Goal: Information Seeking & Learning: Check status

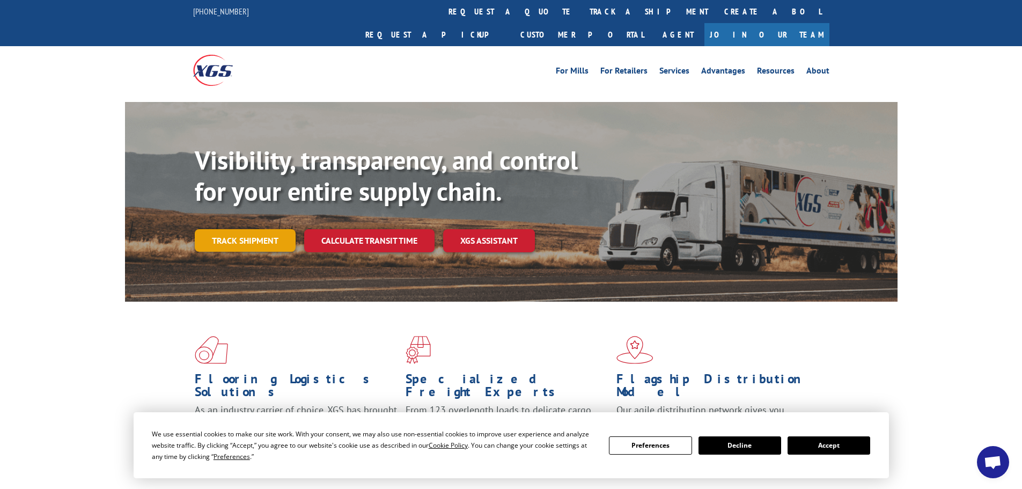
click at [237, 229] on link "Track shipment" at bounding box center [245, 240] width 101 height 23
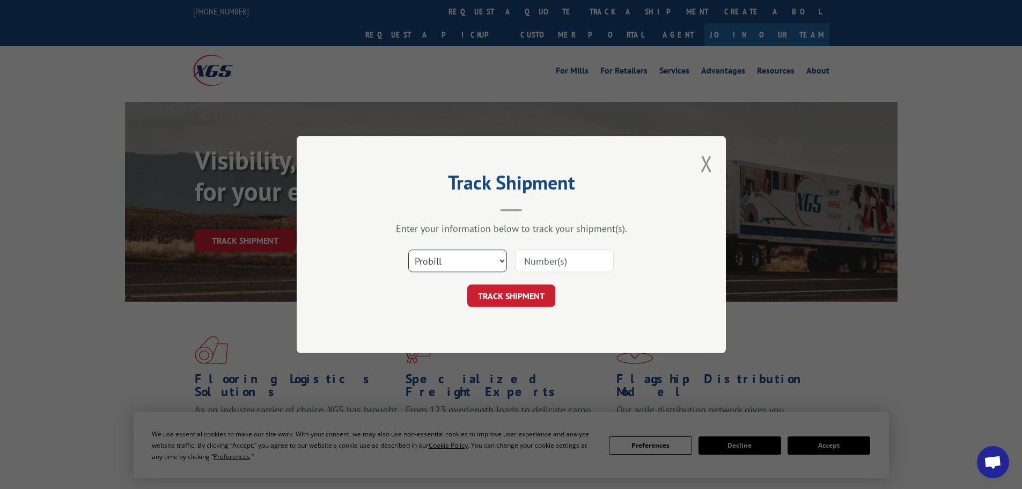
click at [460, 255] on select "Select category... Probill BOL PO" at bounding box center [457, 260] width 99 height 23
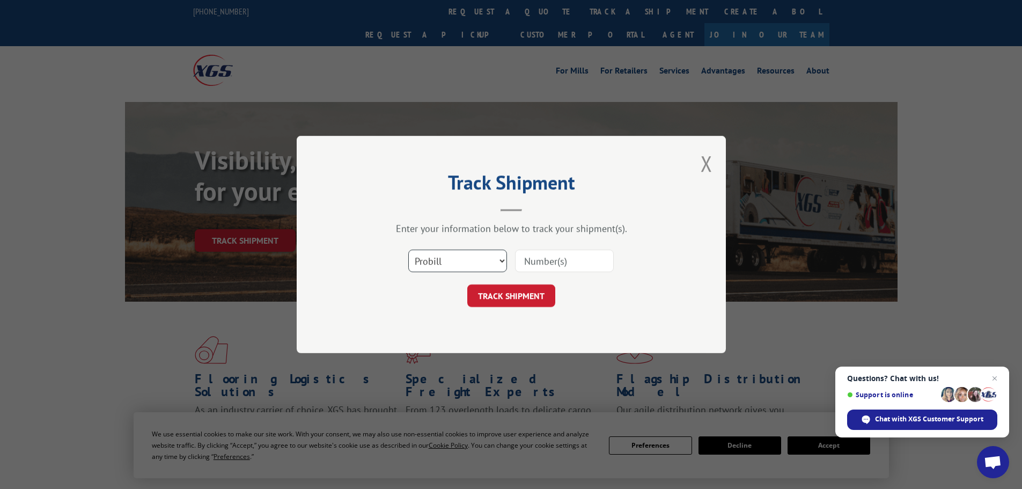
select select "bol"
click at [408, 249] on select "Select category... Probill BOL PO" at bounding box center [457, 260] width 99 height 23
click at [546, 260] on input at bounding box center [564, 260] width 99 height 23
paste input "7027741"
type input "7027741"
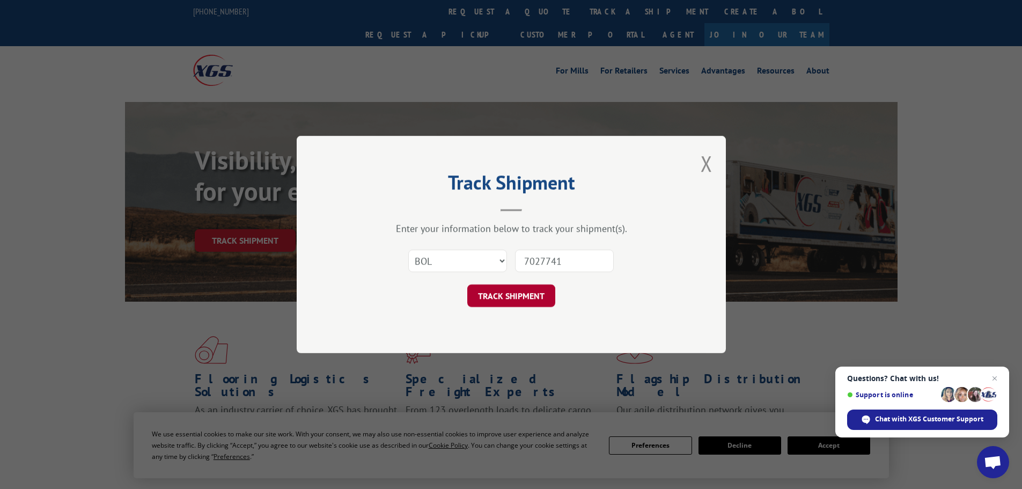
click at [500, 297] on button "TRACK SHIPMENT" at bounding box center [511, 295] width 88 height 23
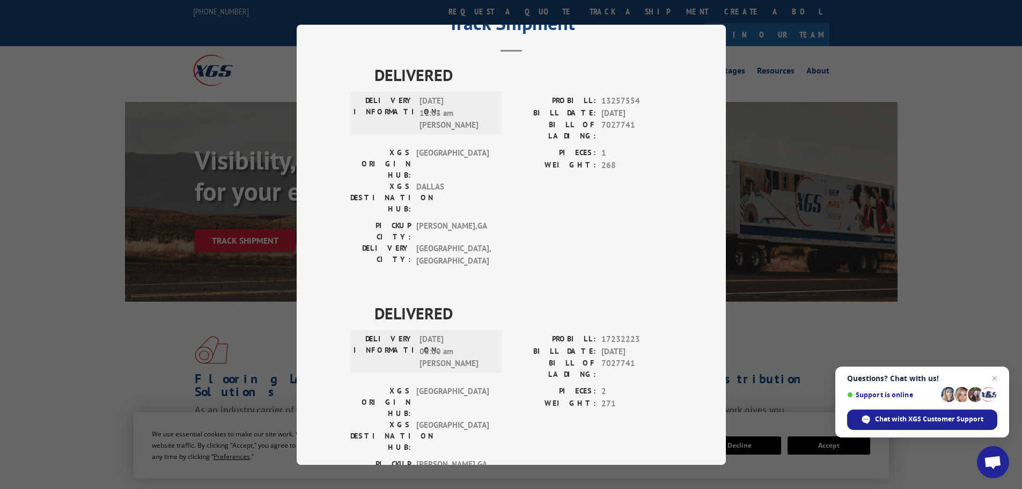
scroll to position [56, 0]
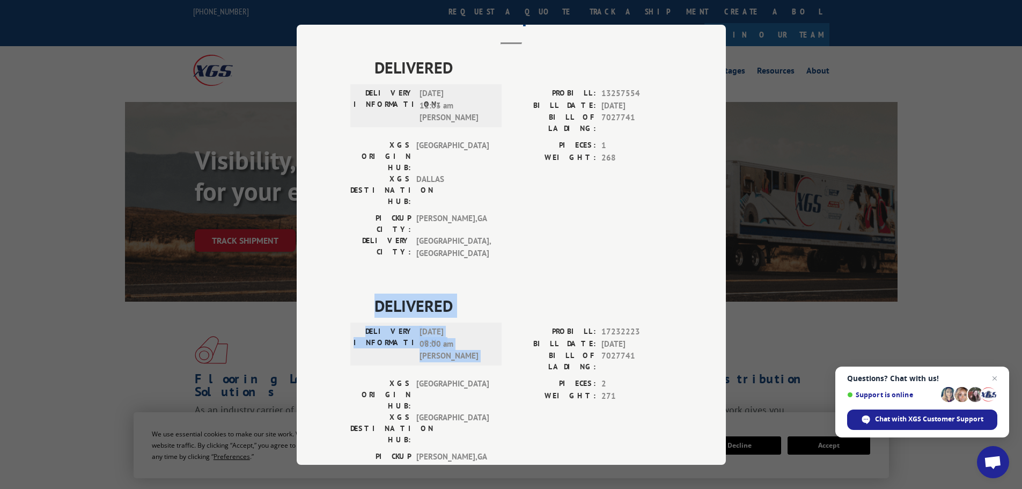
drag, startPoint x: 371, startPoint y: 246, endPoint x: 524, endPoint y: 261, distance: 153.7
click at [524, 293] on div "DELIVERED DELIVERY INFORMATION: [DATE] 08:00 am [PERSON_NAME]: 17232223 BILL DA…" at bounding box center [511, 397] width 322 height 208
copy div "DELIVERED DELIVERY INFORMATION: [DATE] 08:00 am [PERSON_NAME]"
